Goal: Transaction & Acquisition: Purchase product/service

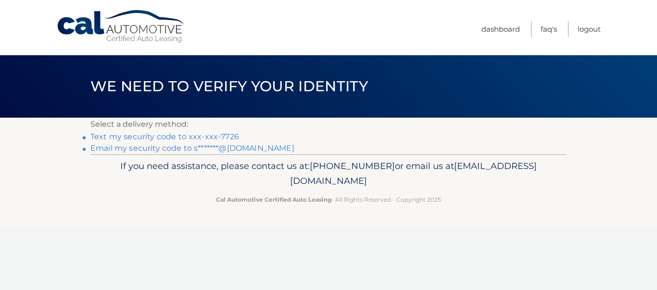
click at [209, 138] on link "Text my security code to xxx-xxx-7726" at bounding box center [164, 136] width 149 height 9
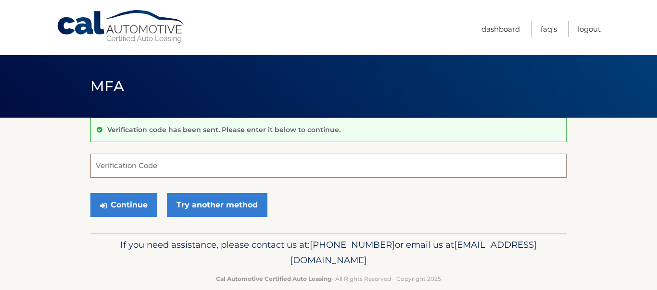
click at [182, 170] on input "Verification Code" at bounding box center [328, 166] width 476 height 24
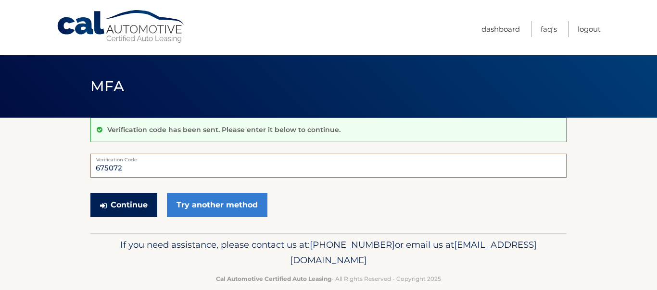
type input "675072"
click at [125, 202] on button "Continue" at bounding box center [123, 205] width 67 height 24
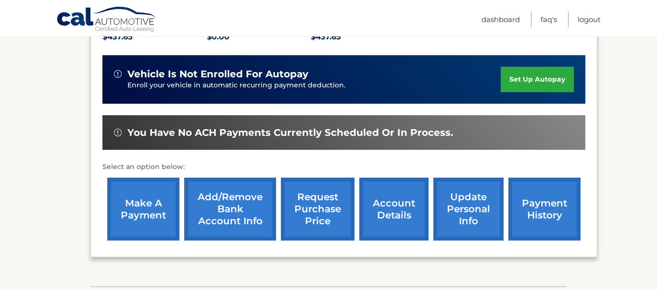
scroll to position [224, 0]
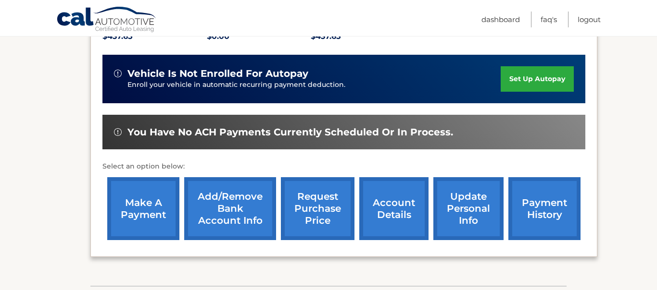
click at [139, 209] on link "make a payment" at bounding box center [143, 208] width 72 height 63
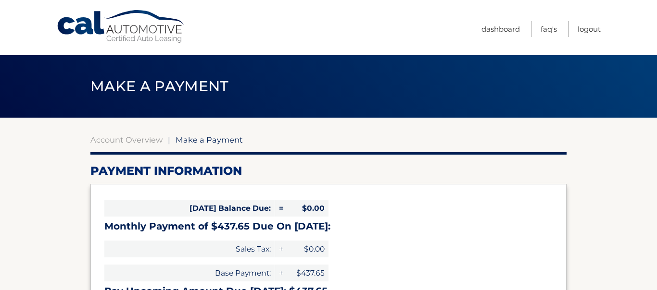
select select "ZGZlN2M5NDAtNTA1NS00MjczLTlkYzUtOGIwMGE3MTNkYTc1"
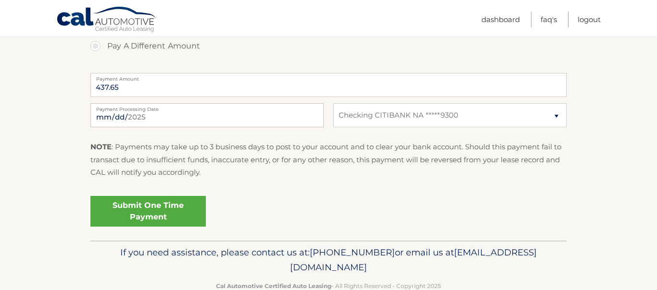
scroll to position [374, 0]
click at [141, 213] on link "Submit One Time Payment" at bounding box center [147, 210] width 115 height 31
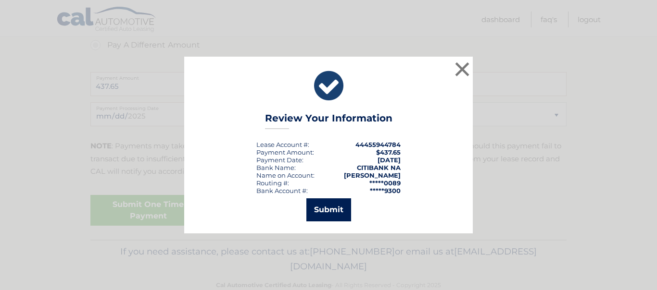
click at [330, 209] on button "Submit" at bounding box center [328, 210] width 45 height 23
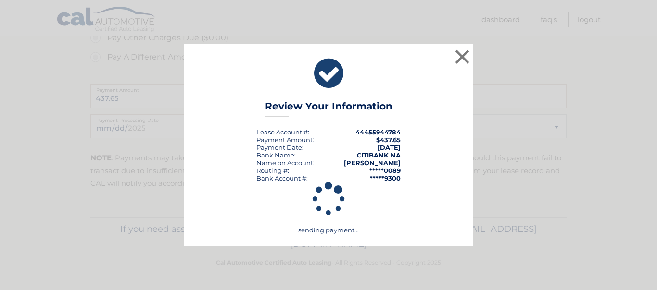
scroll to position [362, 0]
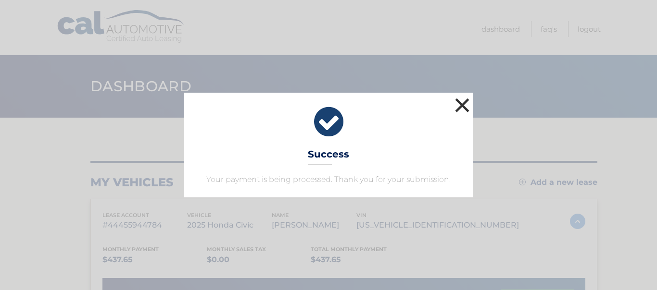
click at [460, 106] on button "×" at bounding box center [461, 105] width 19 height 19
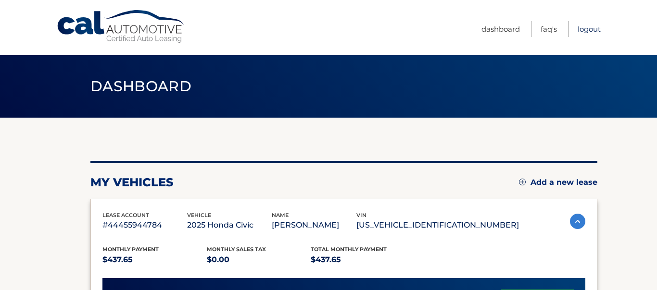
click at [593, 32] on link "Logout" at bounding box center [588, 29] width 23 height 16
